Goal: Task Accomplishment & Management: Complete application form

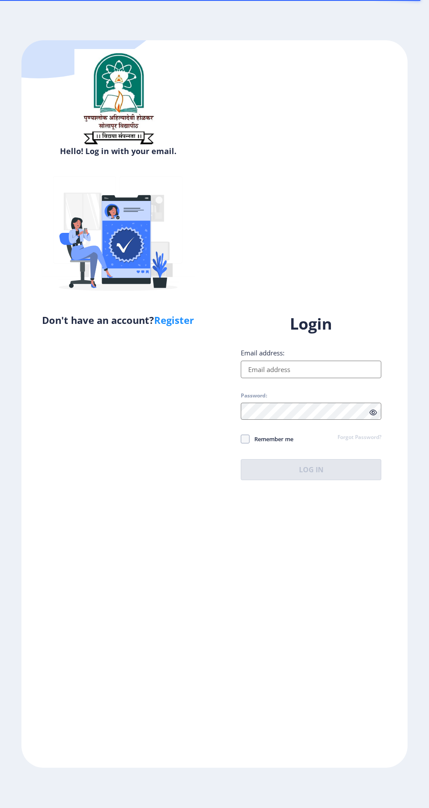
click at [302, 378] on input "Email address:" at bounding box center [311, 370] width 141 height 18
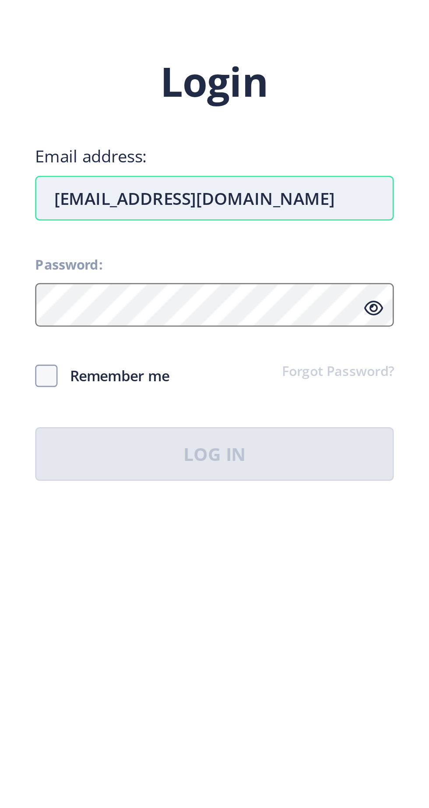
type input "[EMAIL_ADDRESS][DOMAIN_NAME]"
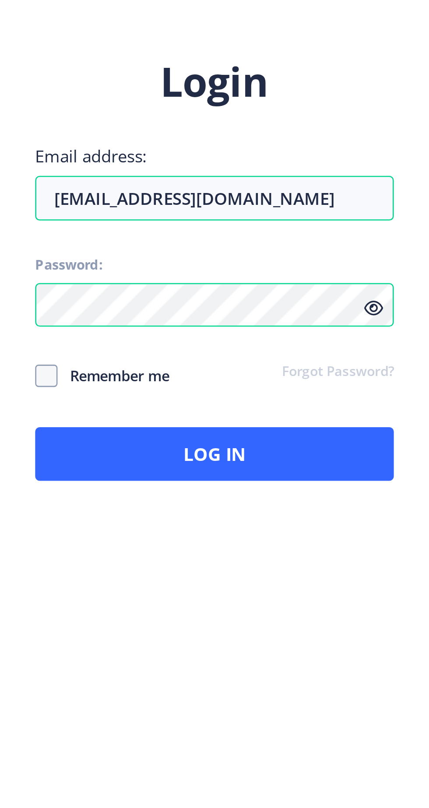
click at [269, 444] on span "Remember me" at bounding box center [272, 439] width 44 height 11
click at [241, 440] on input "Remember me" at bounding box center [241, 439] width 0 height 0
checkbox input "true"
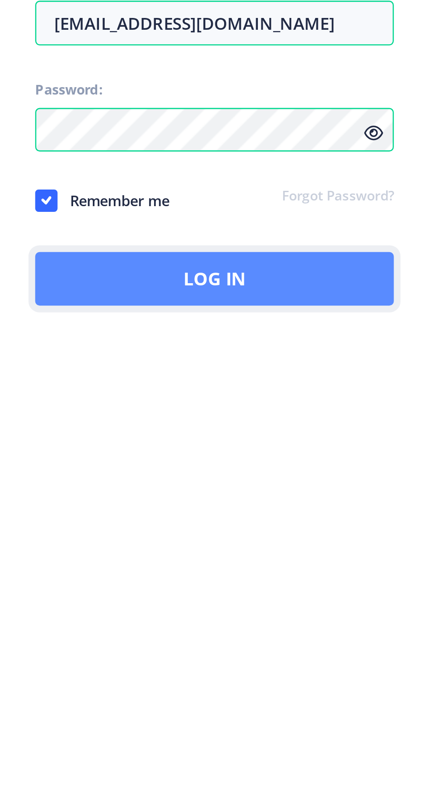
click at [381, 480] on button "Log In" at bounding box center [311, 469] width 141 height 21
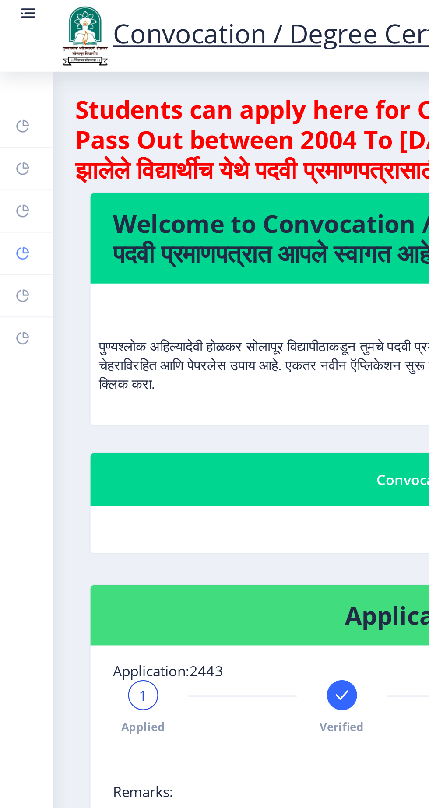
click at [14, 121] on rect at bounding box center [10, 117] width 7 height 7
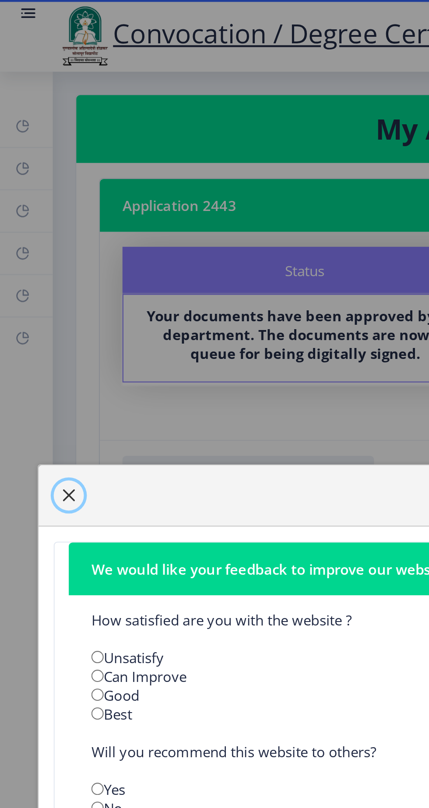
click at [35, 234] on span "button" at bounding box center [31, 230] width 7 height 7
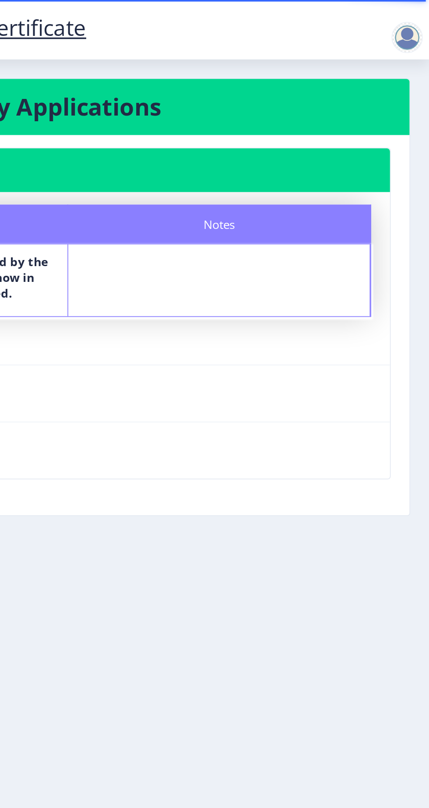
click at [426, 18] on div at bounding box center [417, 21] width 18 height 18
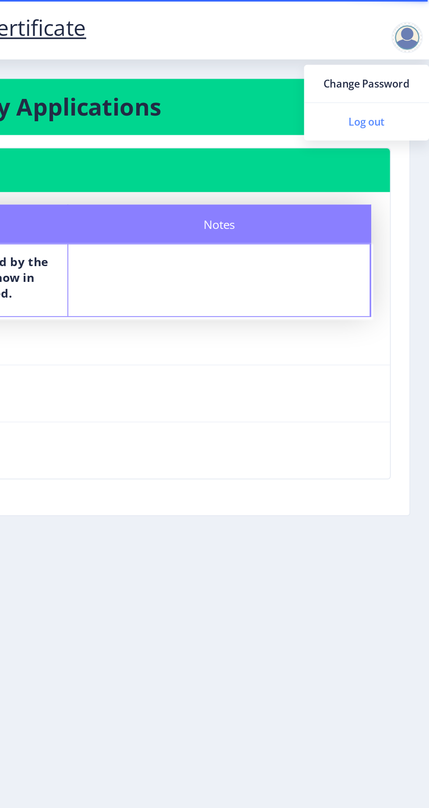
click at [404, 70] on span "Log out" at bounding box center [394, 68] width 56 height 11
